Goal: Navigation & Orientation: Find specific page/section

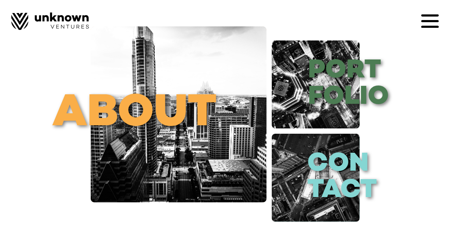
click at [429, 26] on icon at bounding box center [431, 27] width 18 height 2
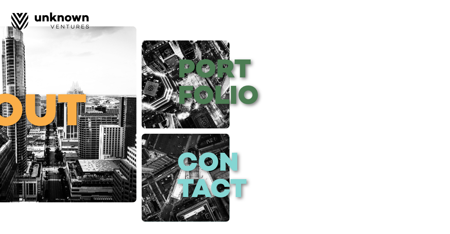
click at [253, 94] on div at bounding box center [225, 117] width 450 height 234
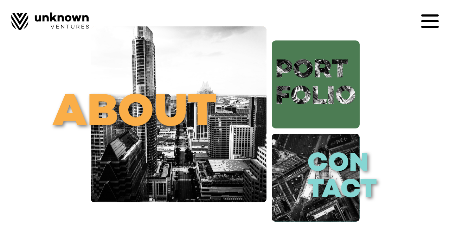
click at [334, 97] on link "port folio" at bounding box center [316, 84] width 88 height 88
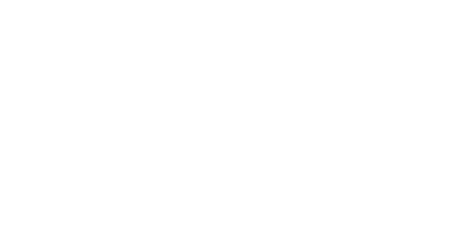
click at [235, 174] on body "About contact Portfolio blog Careers Designed by [PERSON_NAME]! about port foli…" at bounding box center [225, 117] width 450 height 234
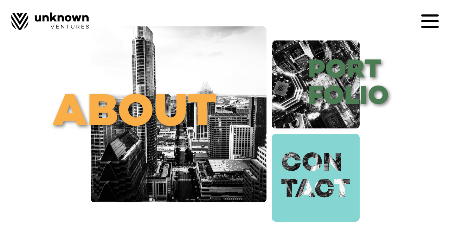
click at [336, 189] on link "con tact" at bounding box center [316, 178] width 88 height 88
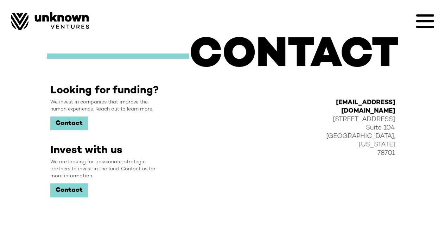
click at [146, 65] on div "CONTACT" at bounding box center [223, 56] width 352 height 42
click at [435, 23] on div "About contact Portfolio blog Careers Designed by Sangfroid!" at bounding box center [222, 15] width 445 height 30
click at [423, 21] on icon at bounding box center [425, 21] width 18 height 2
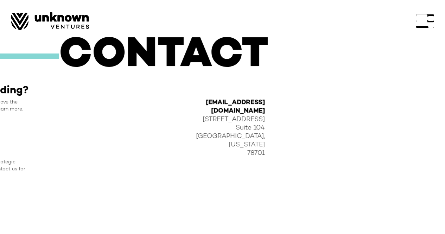
click at [429, 21] on div at bounding box center [425, 21] width 18 height 18
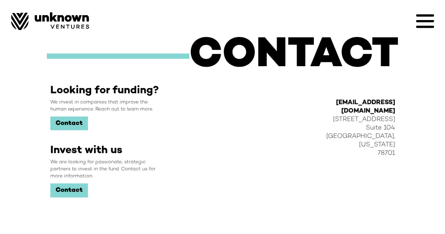
click at [429, 21] on div at bounding box center [425, 21] width 18 height 18
